Goal: Share content

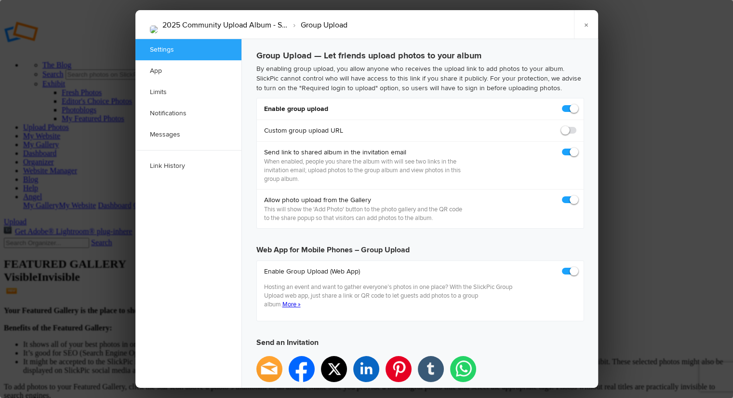
checkbox input "true"
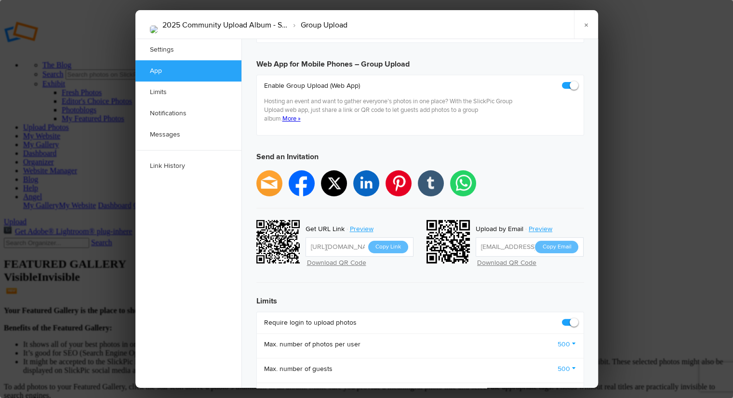
scroll to position [193, 0]
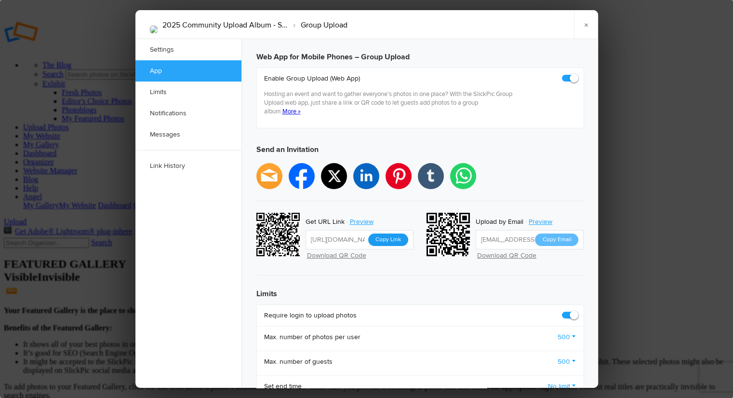
click at [395, 233] on button "Copy Link" at bounding box center [388, 239] width 40 height 13
click at [586, 24] on link "×" at bounding box center [586, 24] width 24 height 29
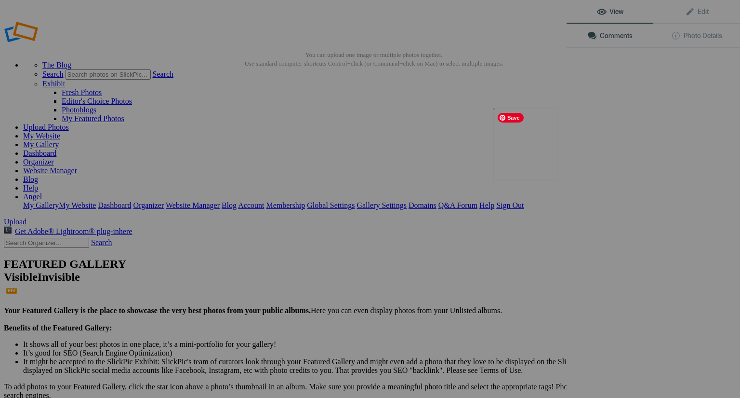
click at [518, 141] on button at bounding box center [531, 198] width 72 height 143
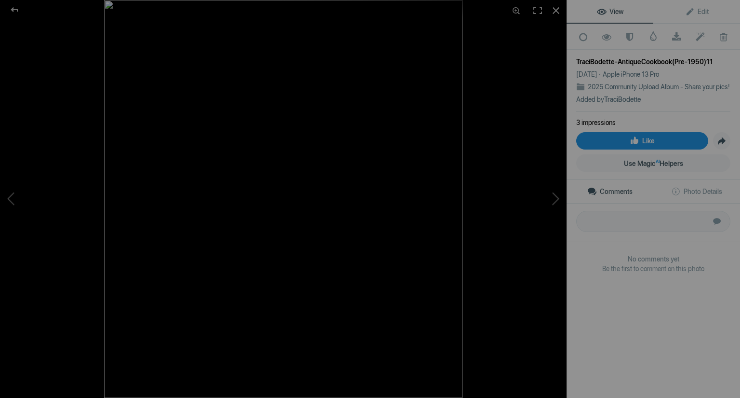
click at [616, 149] on link "Like" at bounding box center [643, 140] width 132 height 17
click at [17, 10] on div at bounding box center [14, 9] width 35 height 19
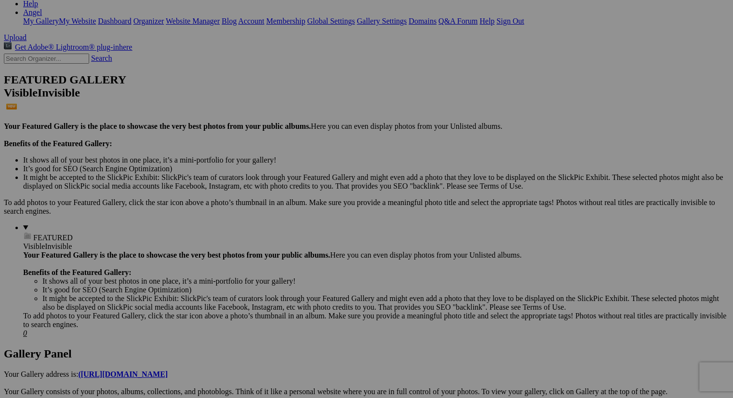
scroll to position [185, 0]
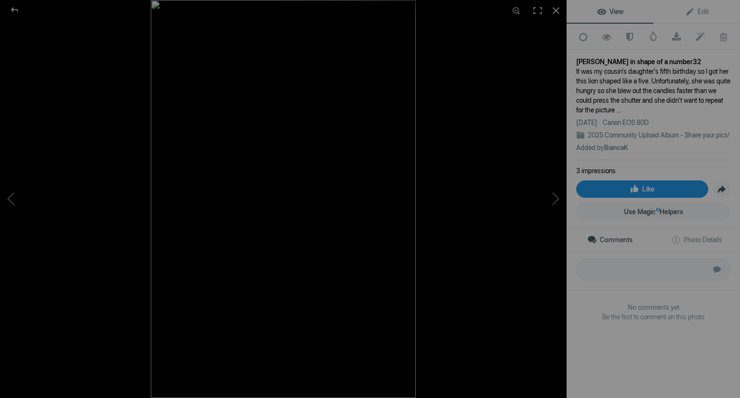
click at [617, 198] on link "Like" at bounding box center [643, 188] width 132 height 17
click at [17, 9] on div at bounding box center [14, 9] width 35 height 19
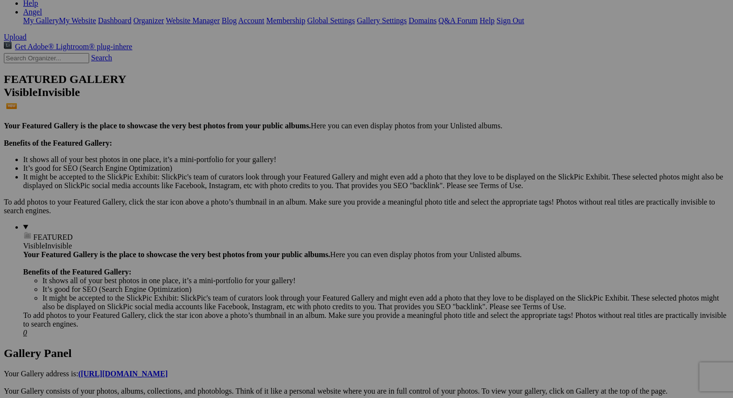
scroll to position [250, 0]
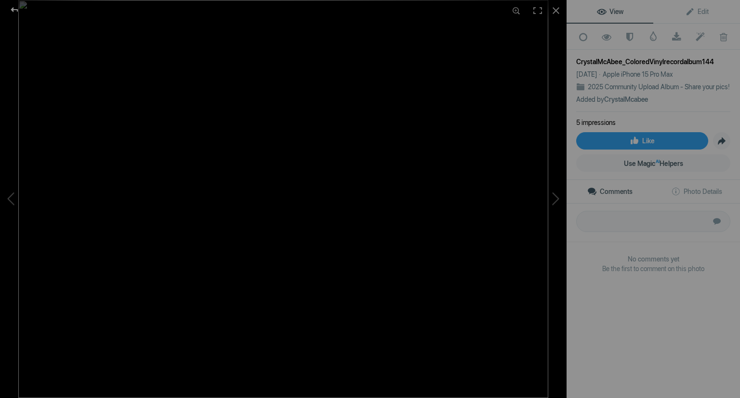
click at [16, 8] on div at bounding box center [14, 9] width 35 height 19
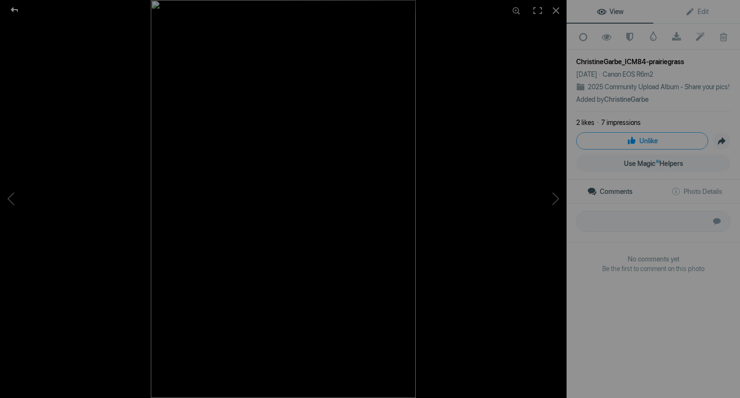
click at [14, 8] on div at bounding box center [14, 9] width 35 height 19
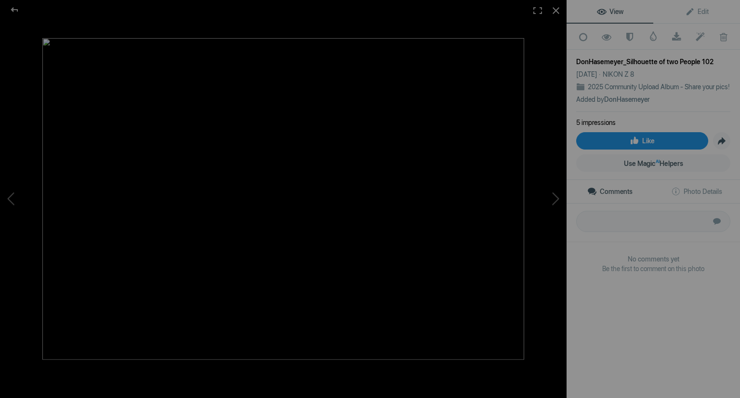
click at [635, 145] on span "Like" at bounding box center [642, 141] width 25 height 8
click at [12, 10] on div at bounding box center [14, 9] width 35 height 19
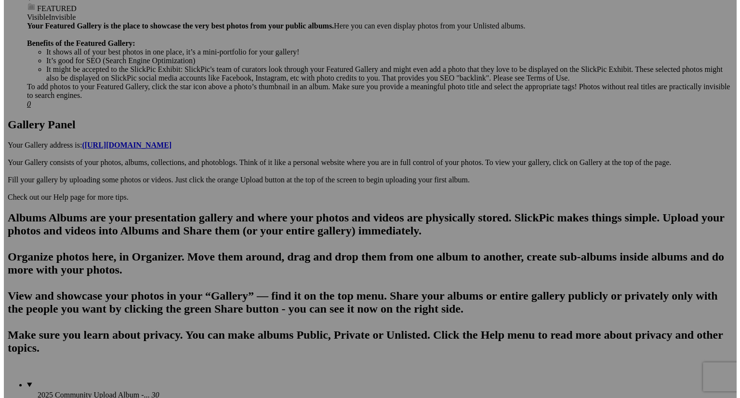
scroll to position [430, 0]
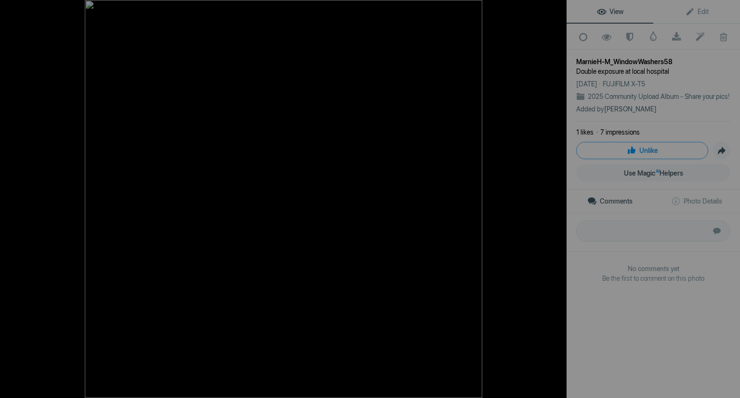
click at [14, 11] on div at bounding box center [14, 9] width 35 height 19
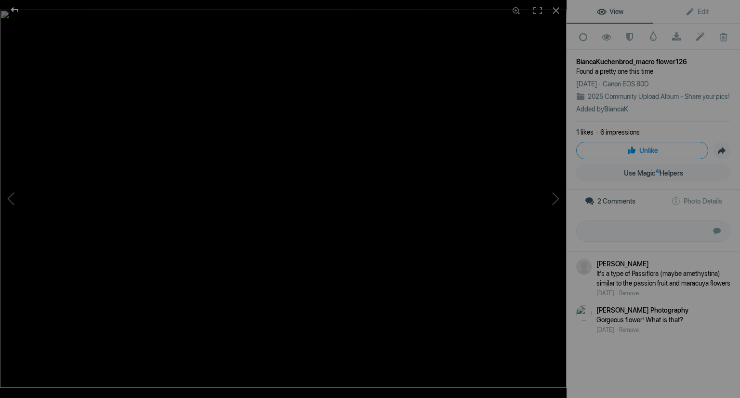
click at [13, 7] on div at bounding box center [14, 9] width 35 height 19
